Goal: Task Accomplishment & Management: Manage account settings

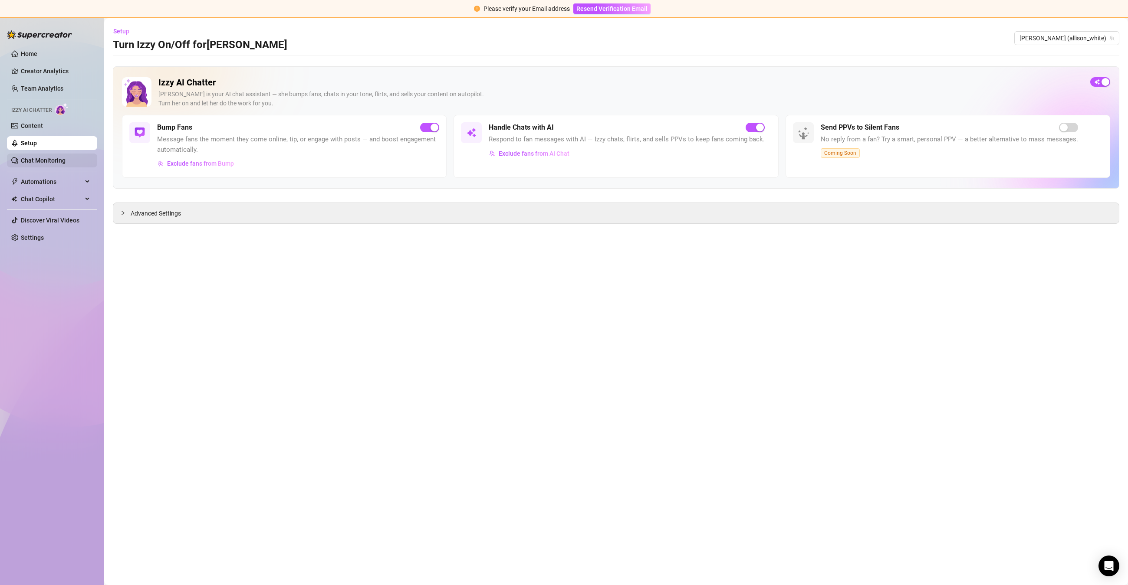
click at [31, 158] on link "Chat Monitoring" at bounding box center [43, 160] width 45 height 7
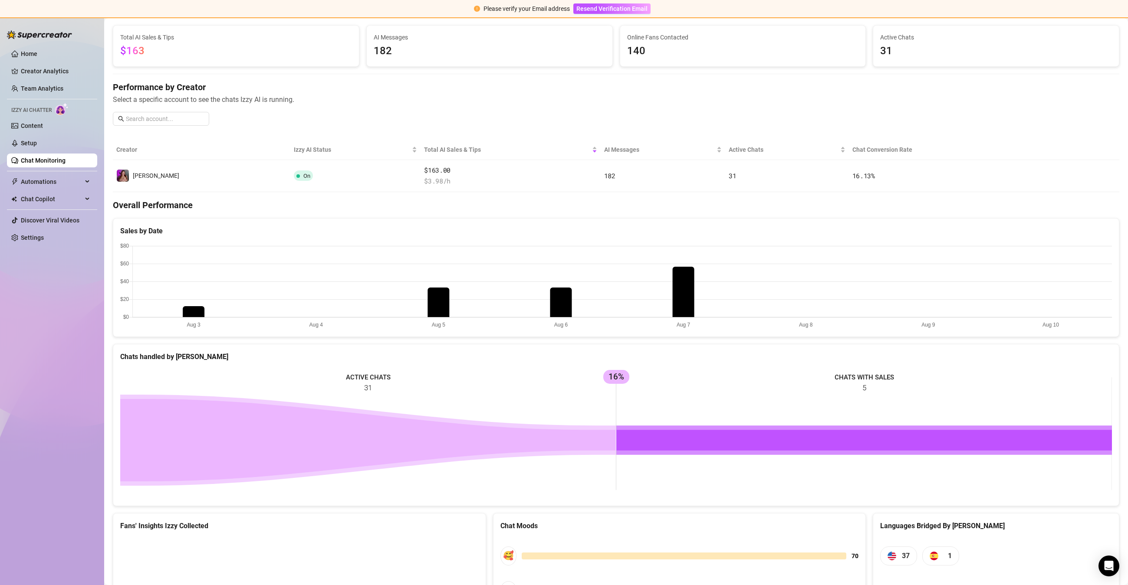
scroll to position [177, 0]
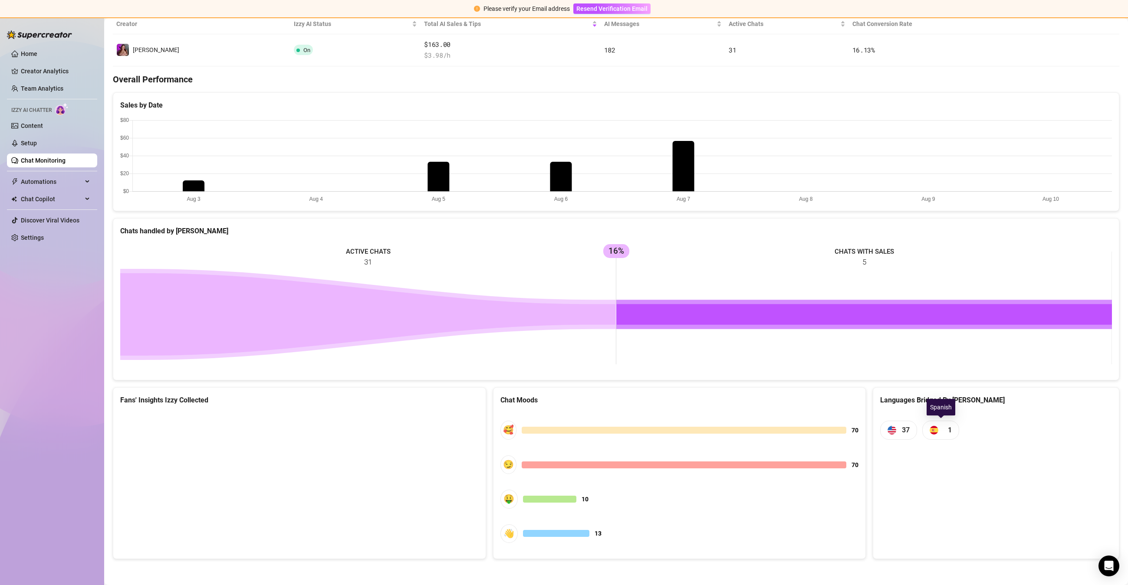
click at [942, 429] on span "1" at bounding box center [940, 430] width 37 height 19
click at [937, 432] on img at bounding box center [934, 430] width 9 height 9
drag, startPoint x: 614, startPoint y: 474, endPoint x: 610, endPoint y: 477, distance: 4.6
click at [613, 476] on div "🥰 70 😏 70 🤑 10 👋 13" at bounding box center [679, 482] width 359 height 140
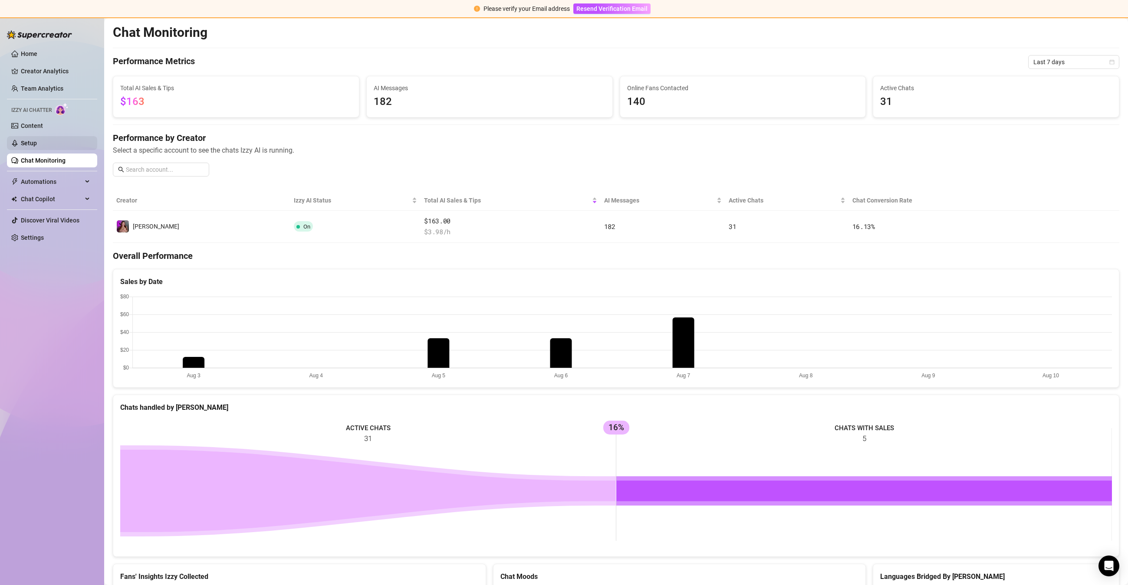
click at [37, 143] on link "Setup" at bounding box center [29, 143] width 16 height 7
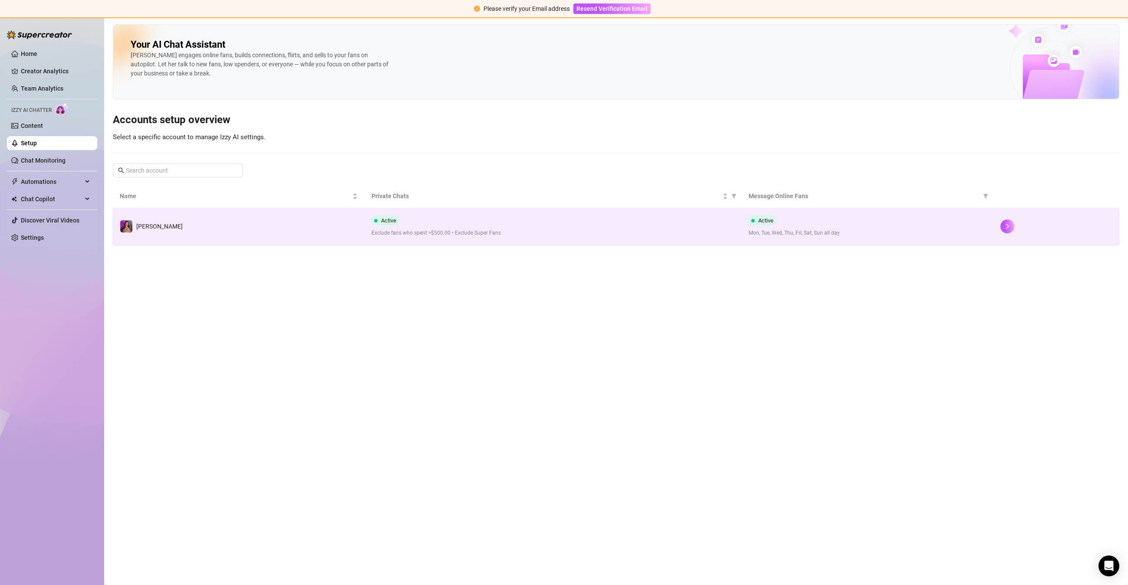
click at [392, 240] on td "Active Exclude fans who spent >$500.00 • Exclude Super Fans" at bounding box center [554, 226] width 378 height 36
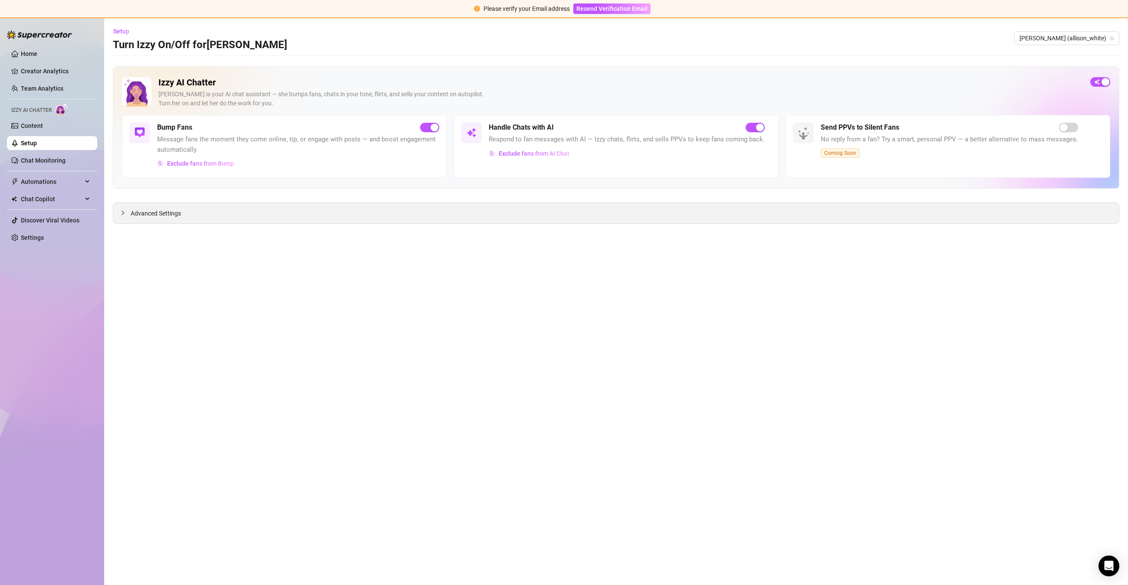
click at [149, 218] on div "Advanced Settings" at bounding box center [616, 213] width 1006 height 20
click at [139, 213] on span "Advanced Settings" at bounding box center [156, 214] width 50 height 10
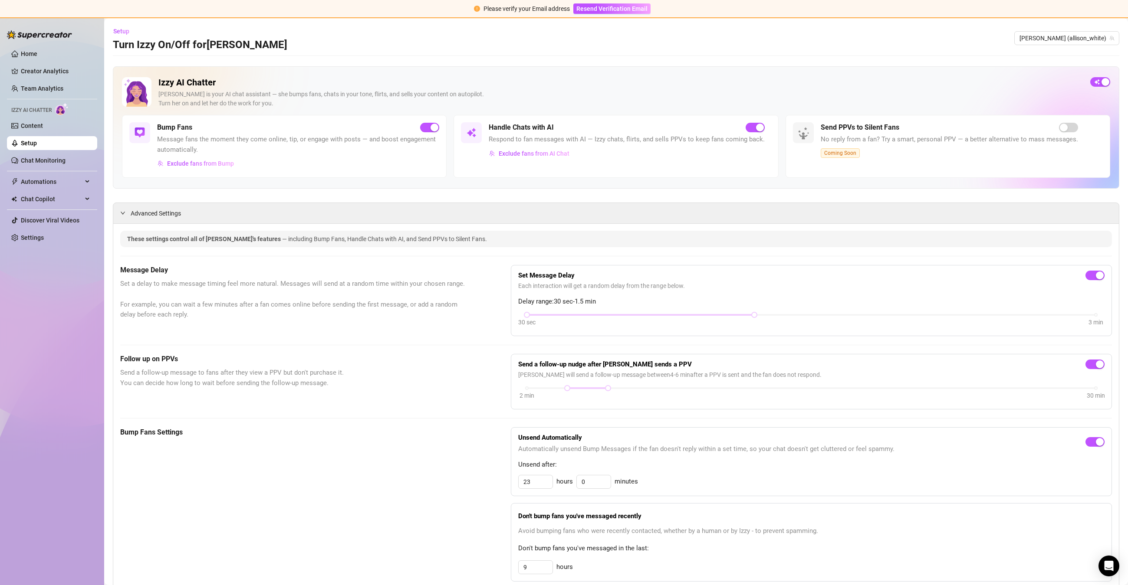
click at [188, 172] on div "Bump Fans Message fans the moment they come online, tip, or engage with posts —…" at bounding box center [284, 146] width 325 height 63
click at [189, 168] on button "Exclude fans from Bump" at bounding box center [195, 164] width 77 height 14
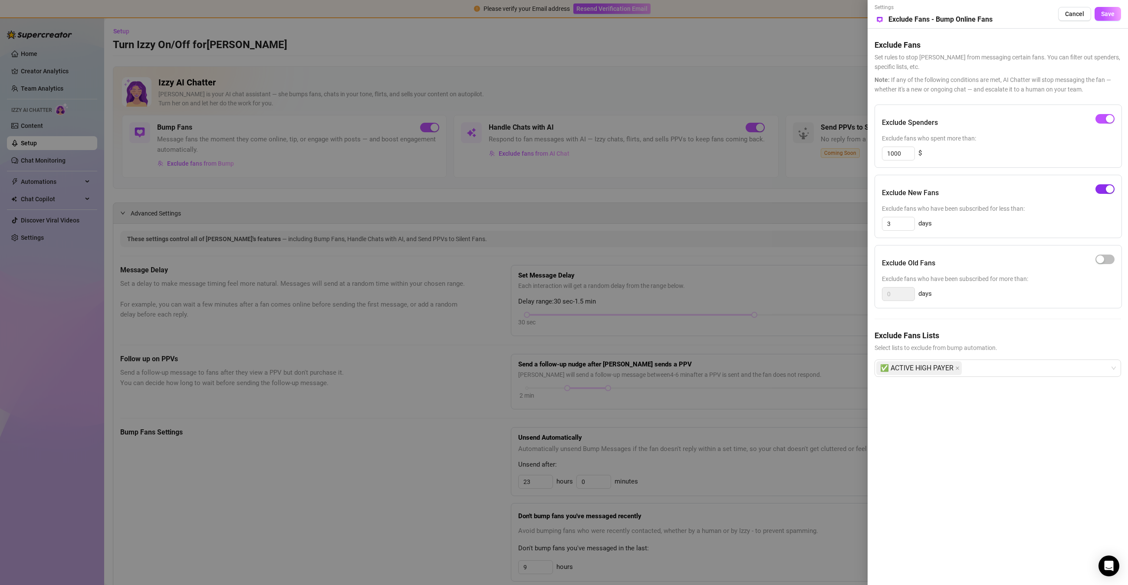
click at [1112, 188] on div "button" at bounding box center [1110, 189] width 8 height 8
click at [1111, 16] on span "Save" at bounding box center [1107, 13] width 13 height 7
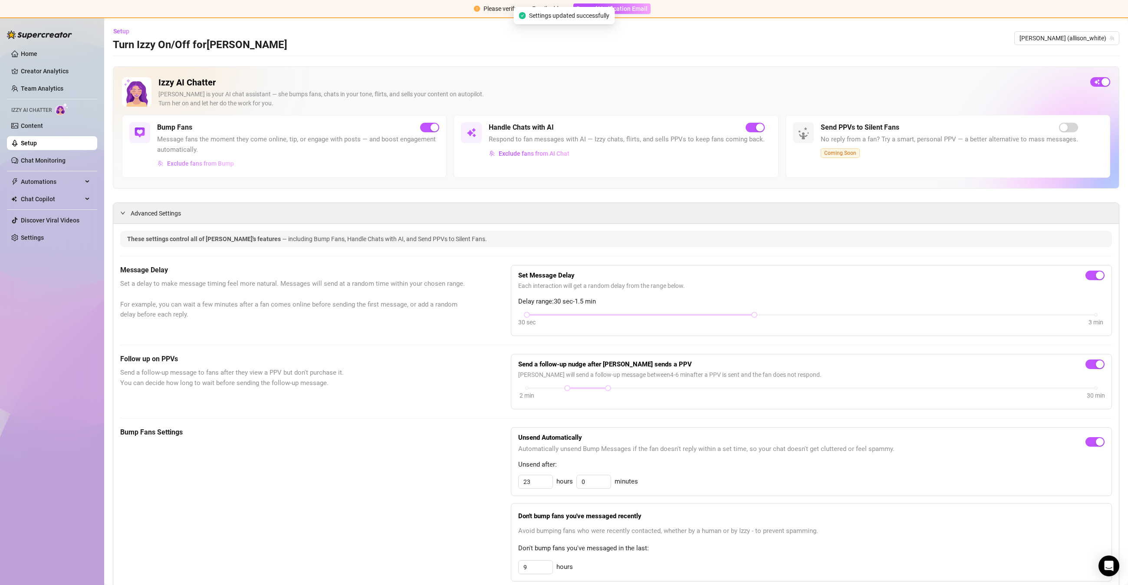
click at [219, 159] on button "Exclude fans from Bump" at bounding box center [195, 164] width 77 height 14
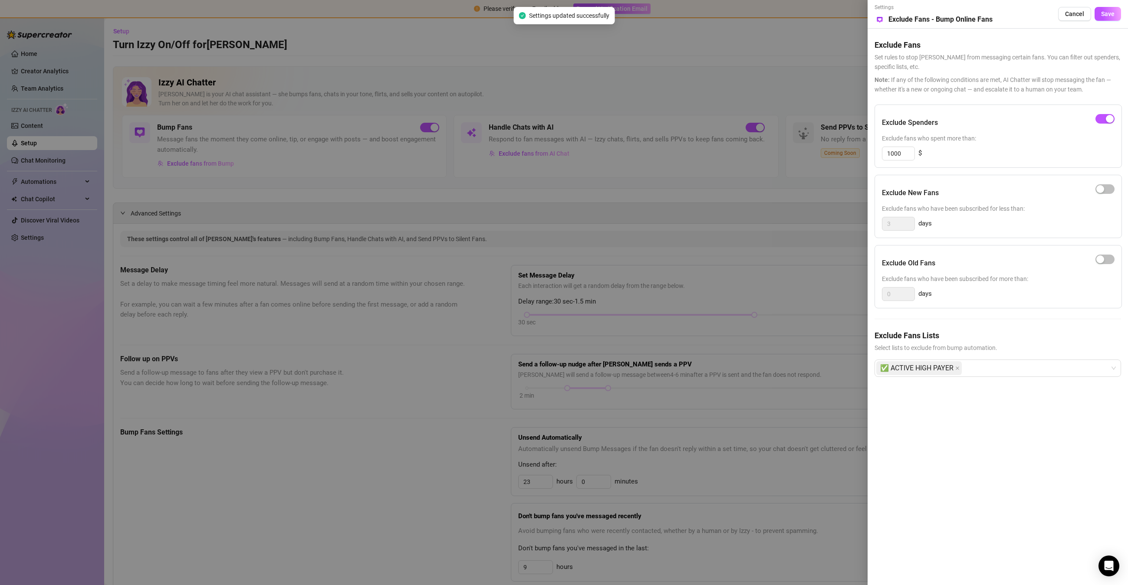
click at [1125, 13] on div "Settings Preview Exclude Fans - Bump Online Fans Cancel Save Exclude Fans Set r…" at bounding box center [998, 292] width 260 height 585
click at [1111, 13] on span "Save" at bounding box center [1107, 13] width 13 height 7
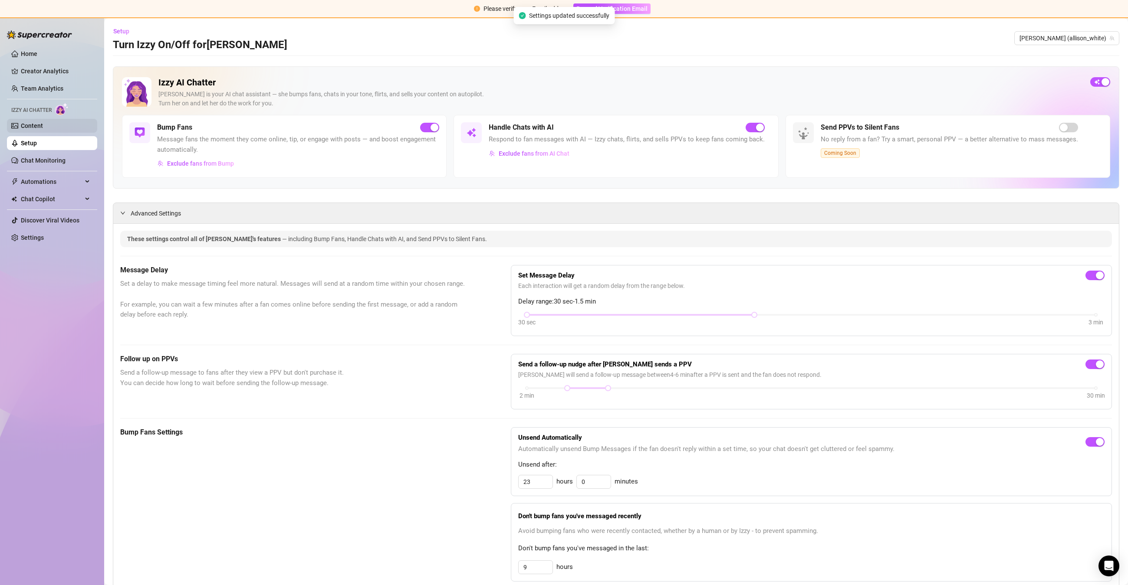
click at [43, 129] on link "Content" at bounding box center [32, 125] width 22 height 7
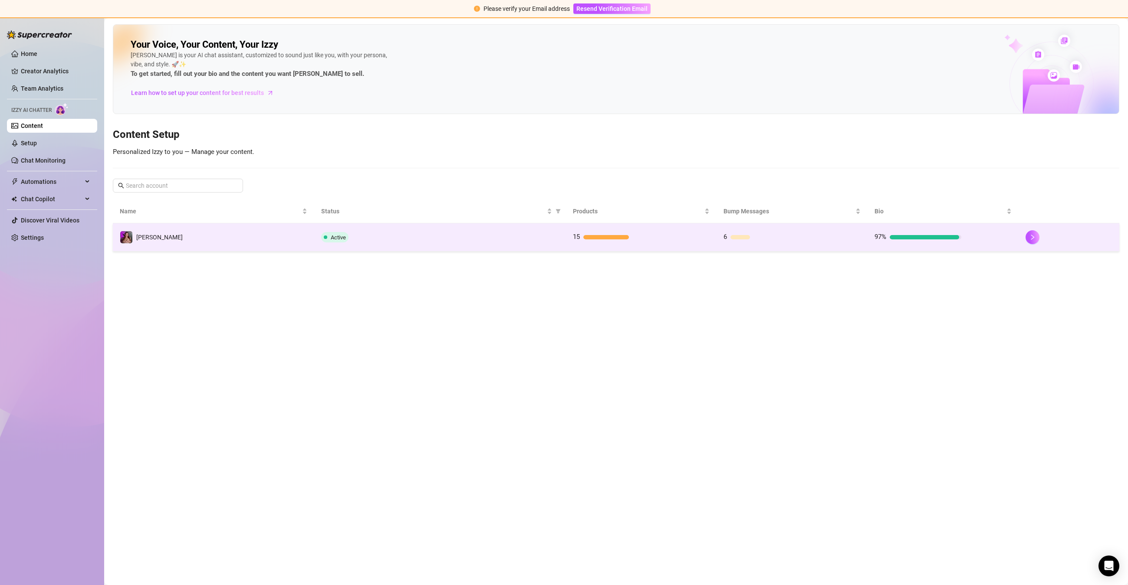
click at [261, 238] on td "[PERSON_NAME]" at bounding box center [213, 238] width 201 height 28
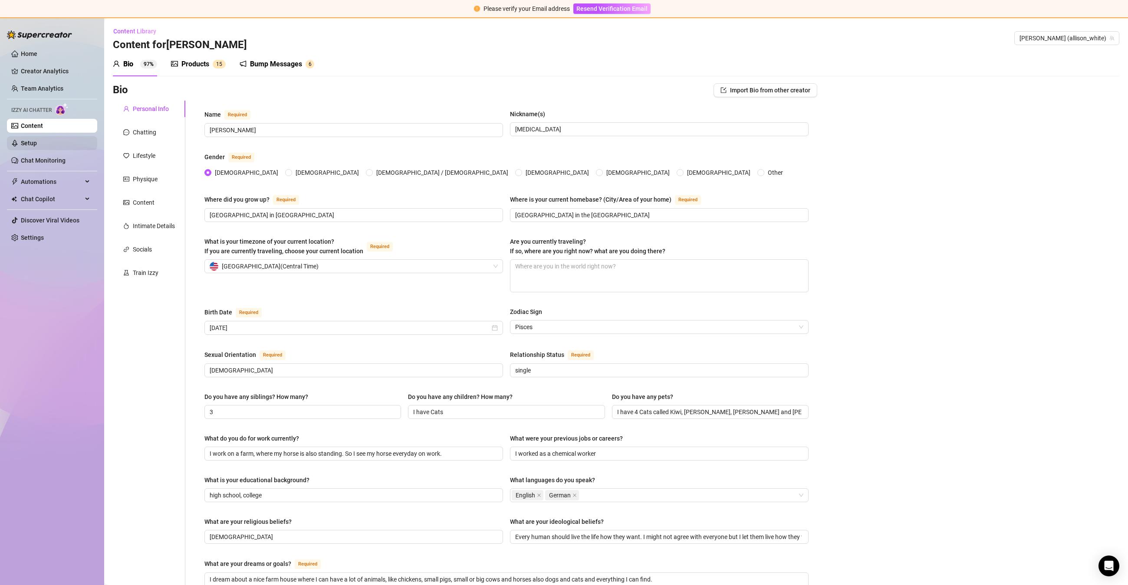
click at [37, 146] on link "Setup" at bounding box center [29, 143] width 16 height 7
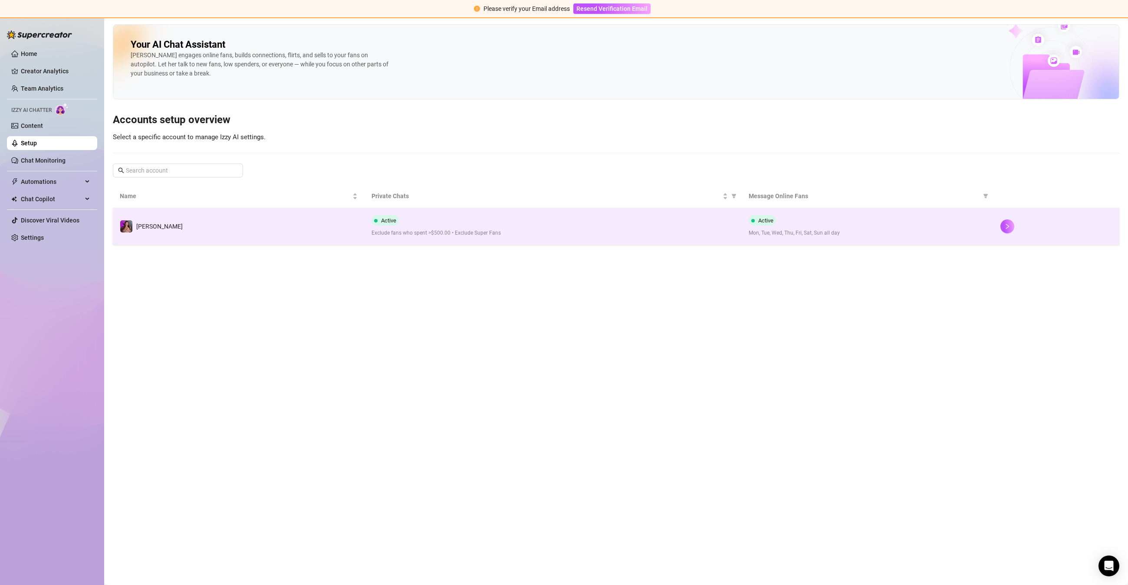
click at [170, 210] on td "[PERSON_NAME]" at bounding box center [239, 226] width 252 height 36
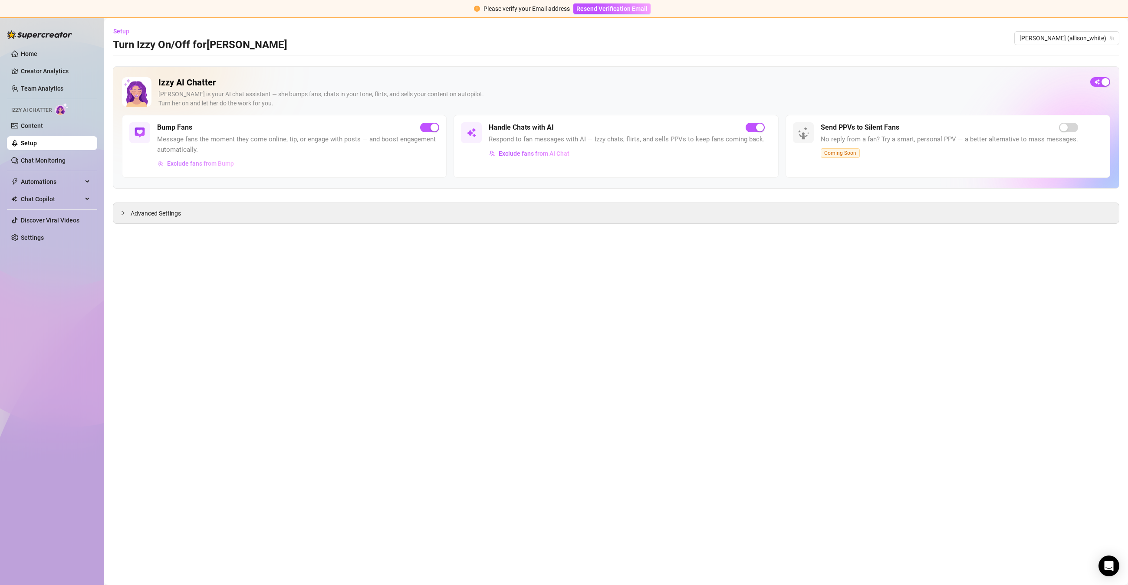
click at [174, 164] on span "Exclude fans from Bump" at bounding box center [200, 163] width 67 height 7
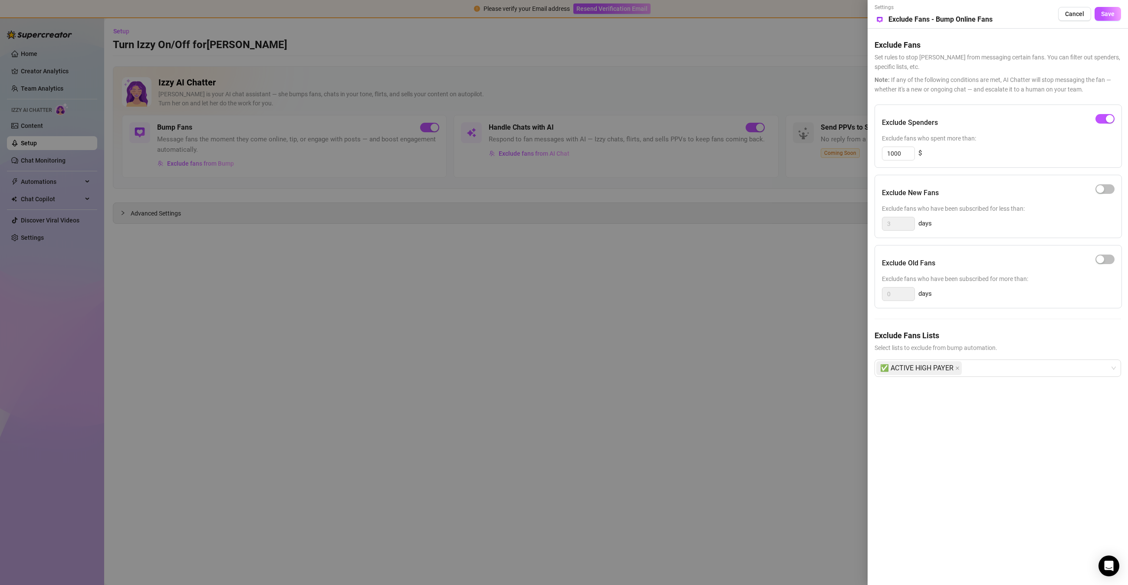
click at [403, 271] on div at bounding box center [564, 292] width 1128 height 585
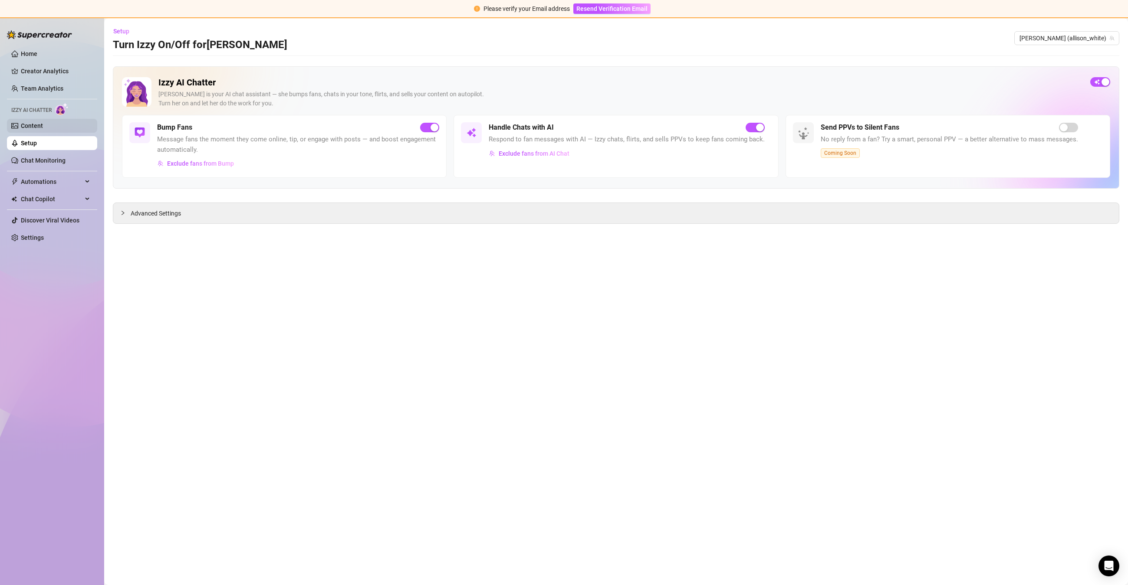
click at [43, 125] on link "Content" at bounding box center [32, 125] width 22 height 7
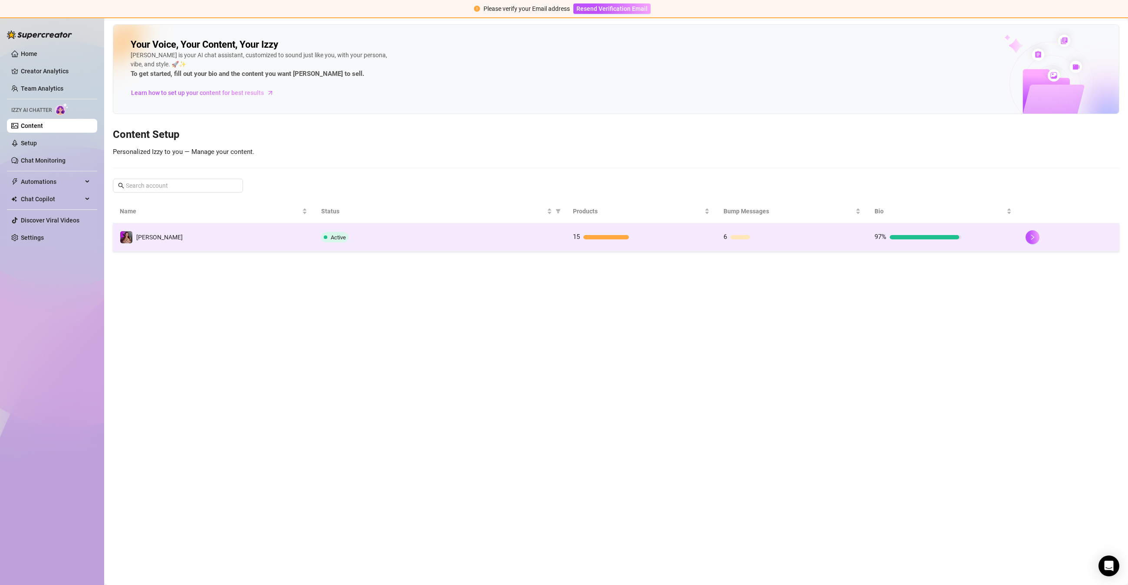
click at [291, 239] on td "[PERSON_NAME]" at bounding box center [213, 238] width 201 height 28
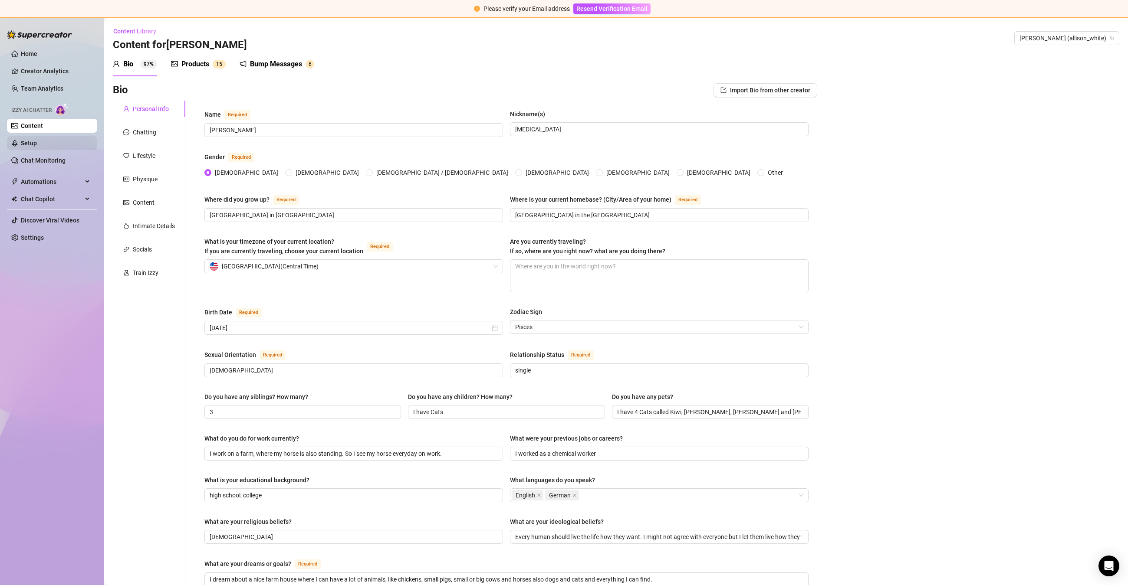
click at [37, 145] on link "Setup" at bounding box center [29, 143] width 16 height 7
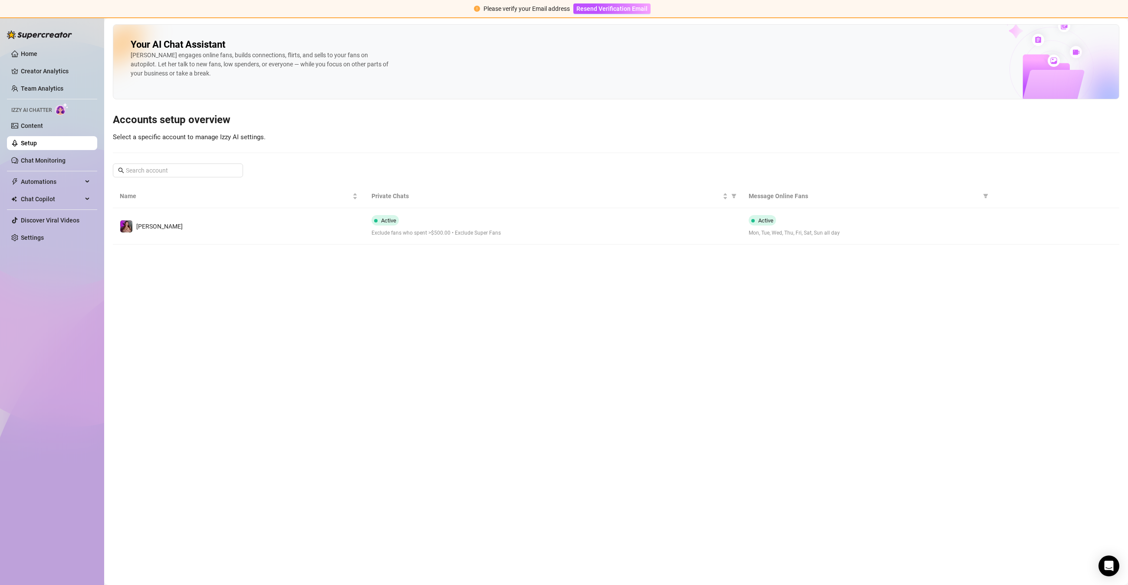
click at [24, 152] on ul "Home Creator Analytics Team Analytics Izzy AI Chatter Content Setup Chat Monito…" at bounding box center [52, 145] width 90 height 205
click at [44, 153] on ul "Home Creator Analytics Team Analytics Izzy AI Chatter Content Setup Chat Monito…" at bounding box center [52, 145] width 90 height 205
click at [43, 127] on link "Content" at bounding box center [32, 125] width 22 height 7
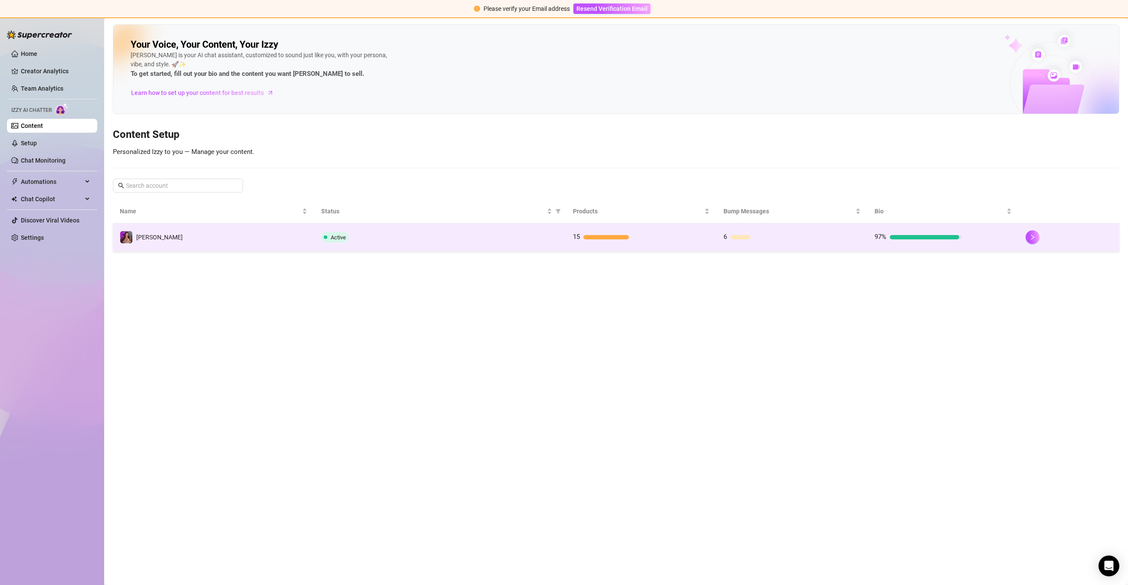
click at [214, 247] on td "[PERSON_NAME]" at bounding box center [213, 238] width 201 height 28
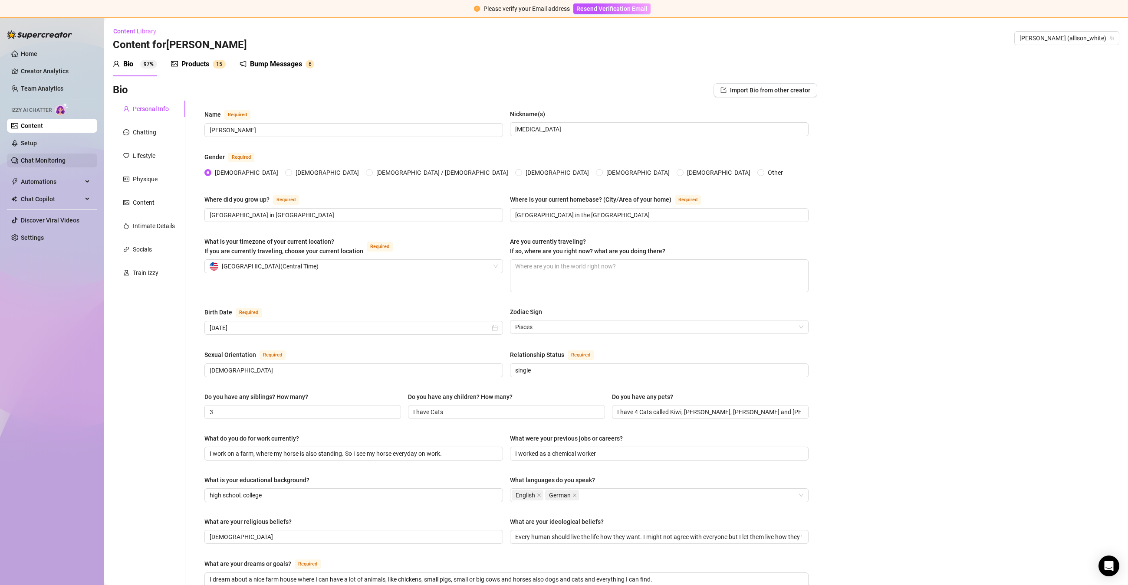
click at [56, 157] on link "Chat Monitoring" at bounding box center [43, 160] width 45 height 7
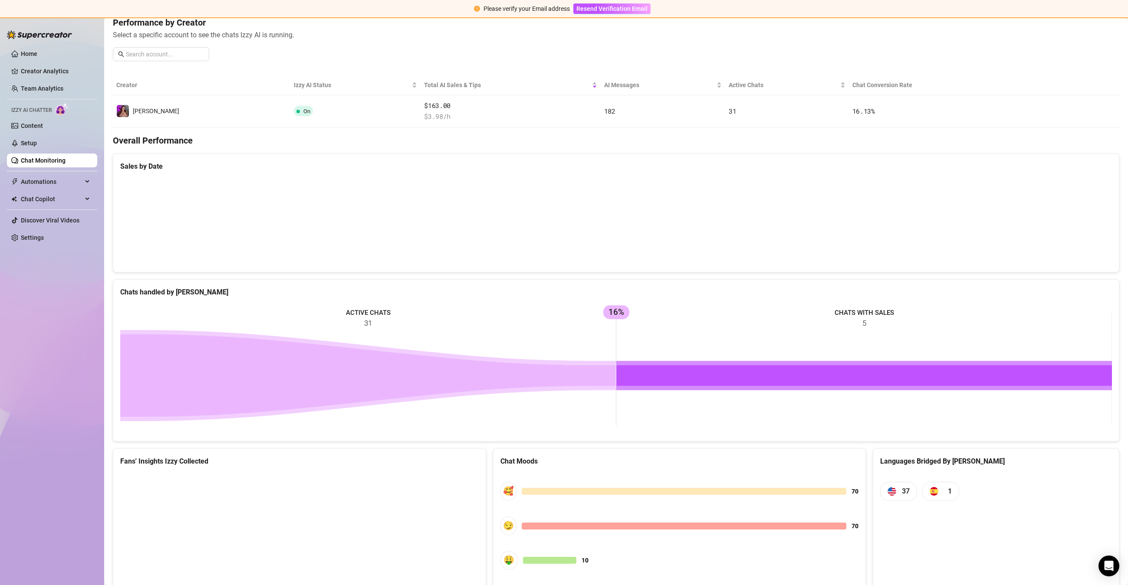
scroll to position [177, 0]
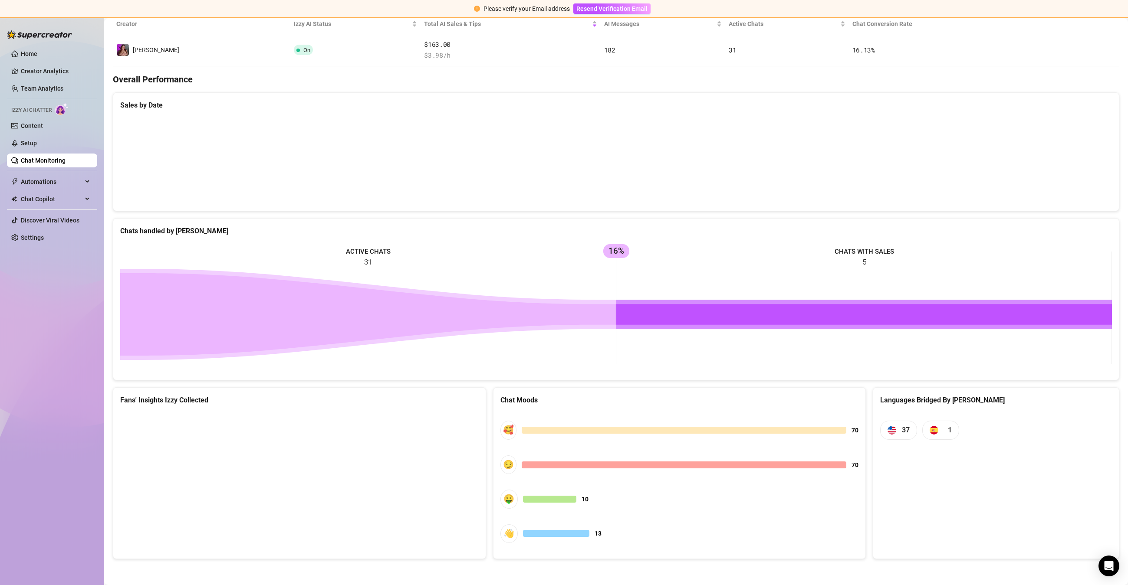
drag, startPoint x: 126, startPoint y: 142, endPoint x: 122, endPoint y: 142, distance: 4.4
click at [126, 142] on canvas at bounding box center [616, 160] width 992 height 87
click at [37, 142] on link "Setup" at bounding box center [29, 143] width 16 height 7
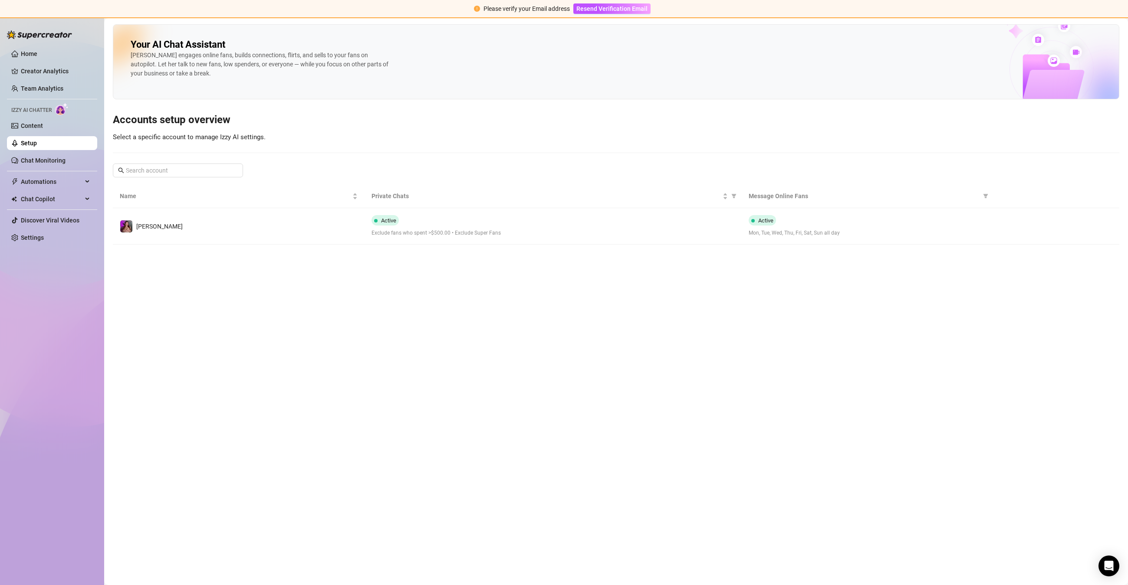
click at [37, 140] on link "Setup" at bounding box center [29, 143] width 16 height 7
click at [64, 134] on ul "Home Creator Analytics Team Analytics Izzy AI Chatter Content Setup Chat Monito…" at bounding box center [52, 145] width 90 height 205
click at [82, 135] on ul "Home Creator Analytics Team Analytics Izzy AI Chatter Content Setup Chat Monito…" at bounding box center [52, 145] width 90 height 205
click at [43, 125] on link "Content" at bounding box center [32, 125] width 22 height 7
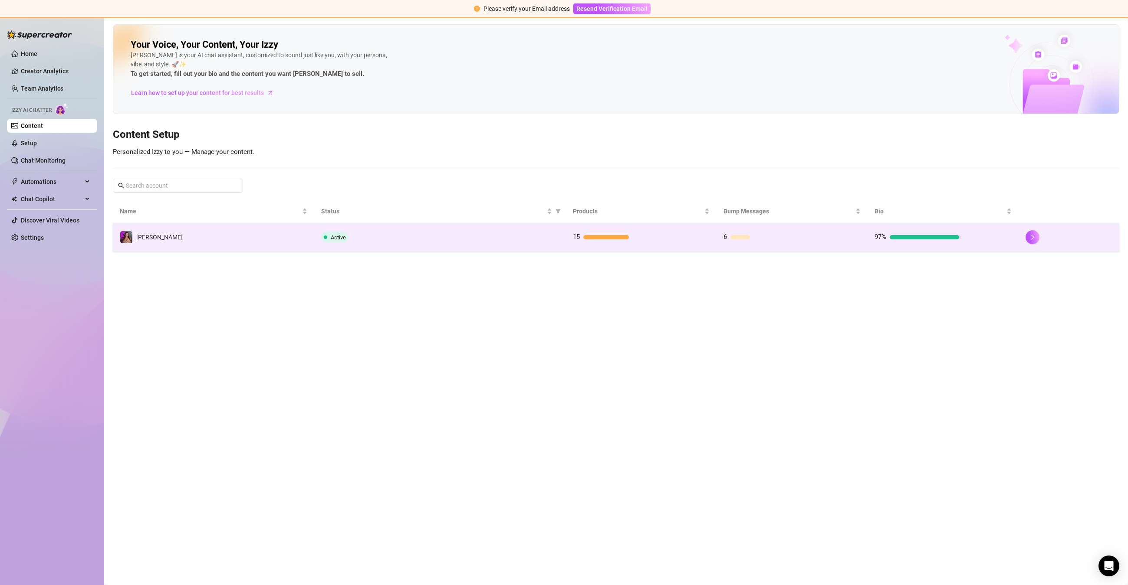
click at [247, 238] on td "[PERSON_NAME]" at bounding box center [213, 238] width 201 height 28
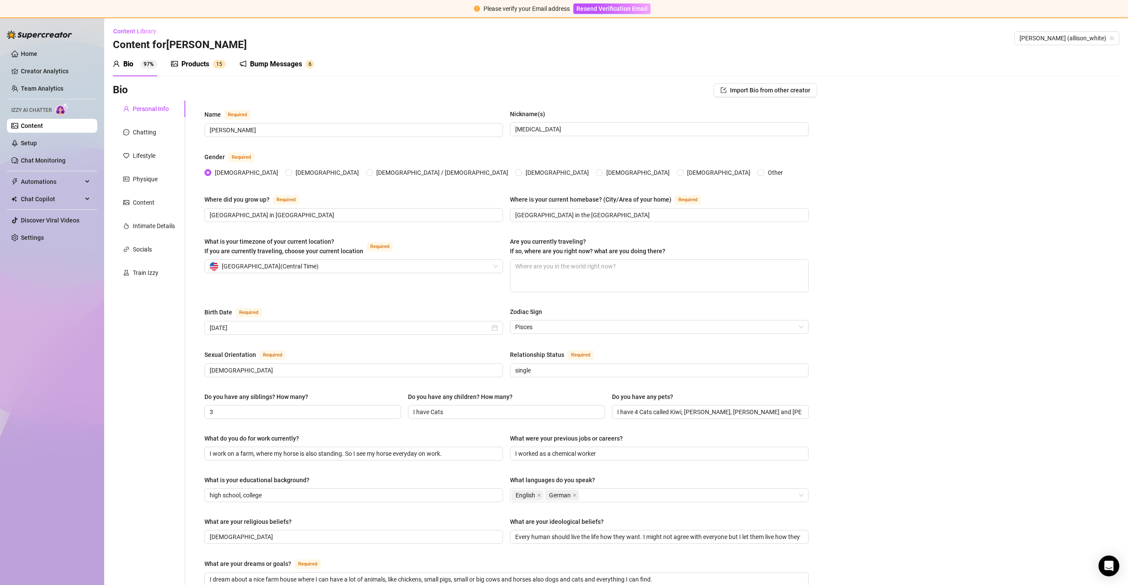
click at [52, 135] on ul "Home Creator Analytics Team Analytics Izzy AI Chatter Content Setup Chat Monito…" at bounding box center [52, 145] width 90 height 205
click at [37, 147] on link "Setup" at bounding box center [29, 143] width 16 height 7
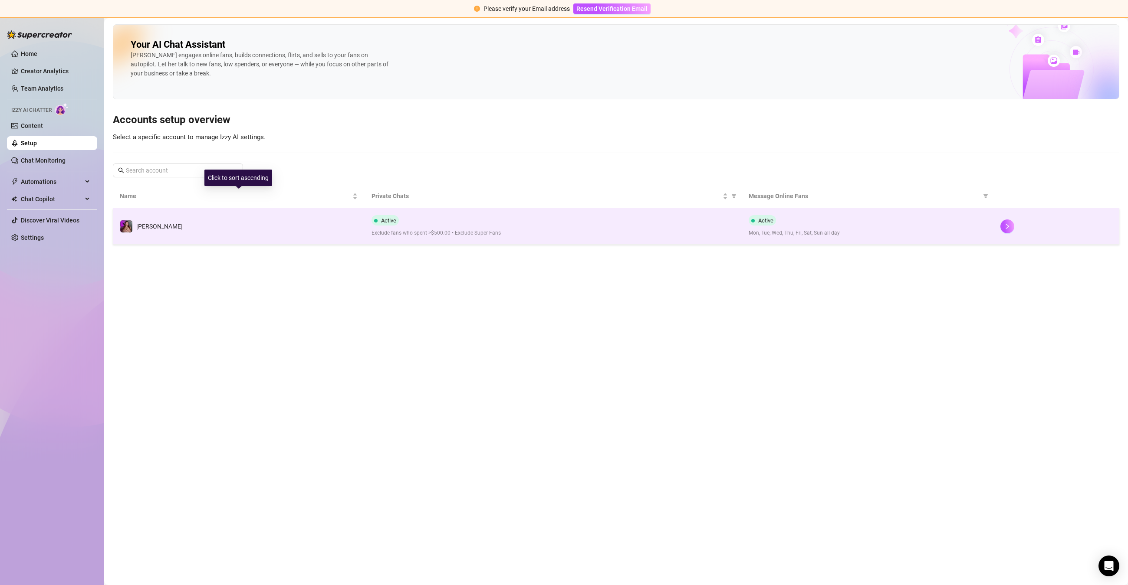
click at [300, 210] on td "[PERSON_NAME]" at bounding box center [239, 226] width 252 height 36
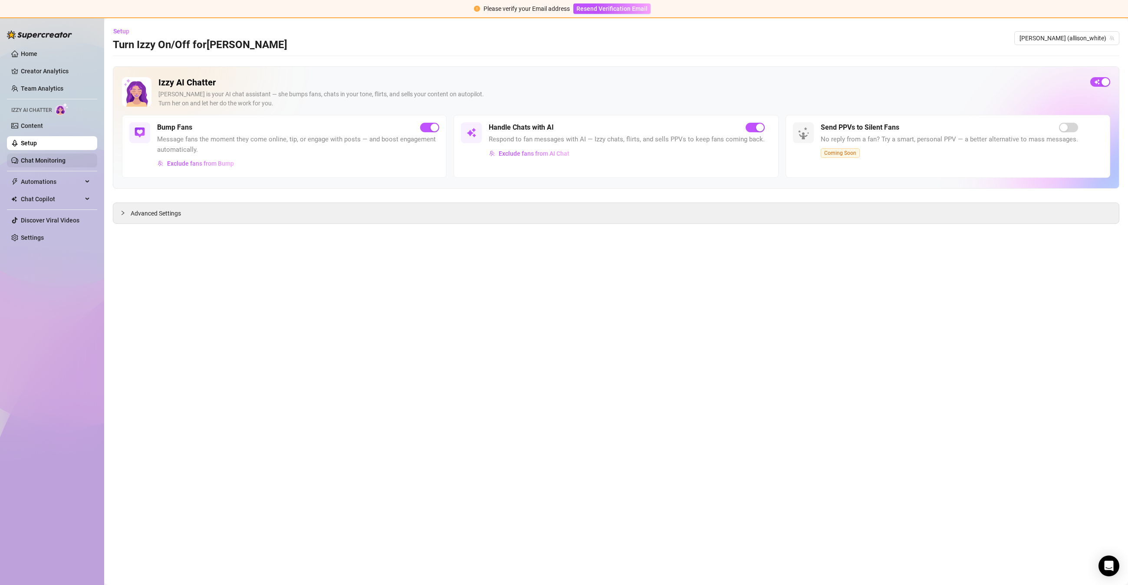
click at [66, 164] on link "Chat Monitoring" at bounding box center [43, 160] width 45 height 7
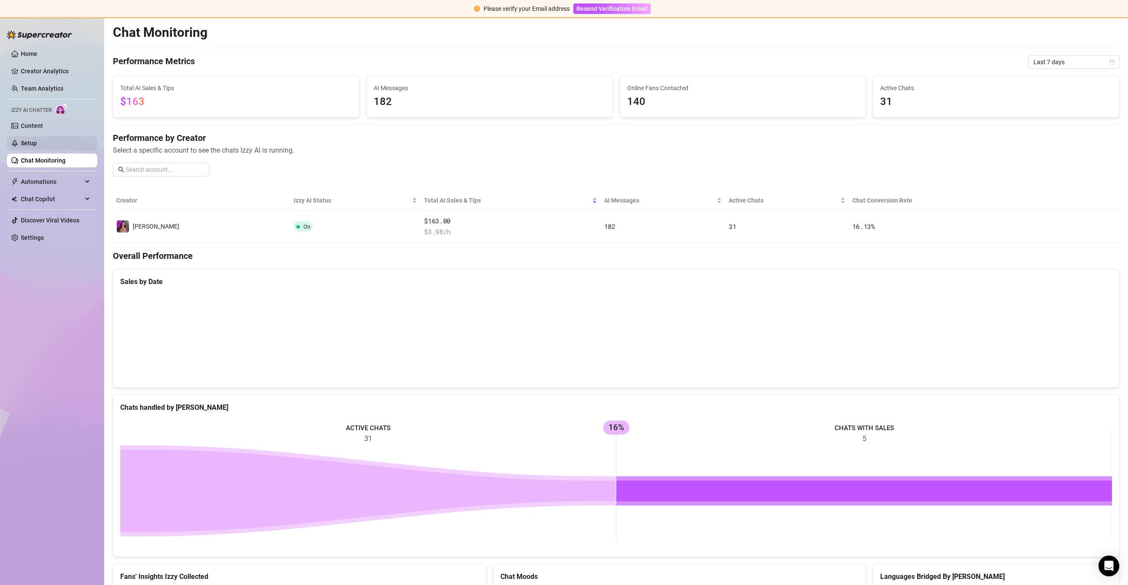
click at [37, 146] on link "Setup" at bounding box center [29, 143] width 16 height 7
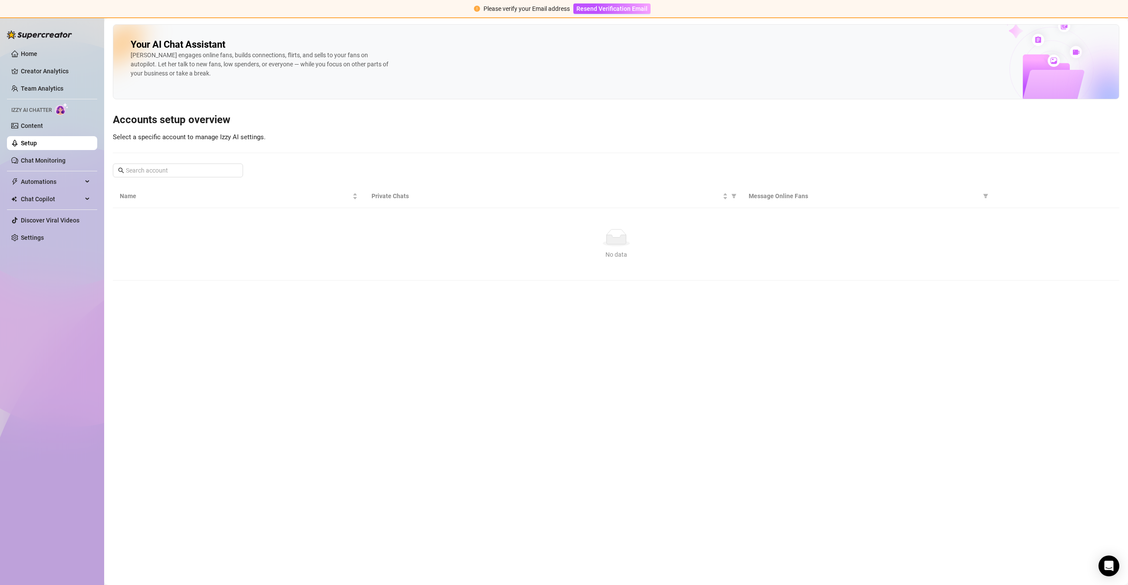
click at [37, 140] on link "Setup" at bounding box center [29, 143] width 16 height 7
click at [190, 192] on span "Name" at bounding box center [235, 196] width 231 height 10
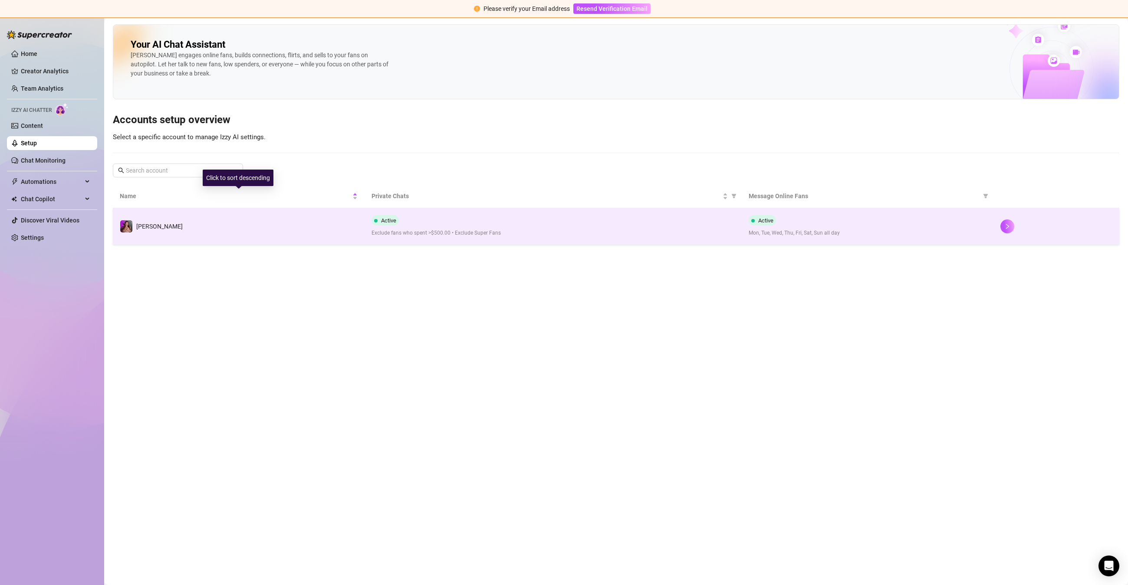
click at [201, 221] on td "[PERSON_NAME]" at bounding box center [239, 226] width 252 height 36
